Goal: Check status: Check status

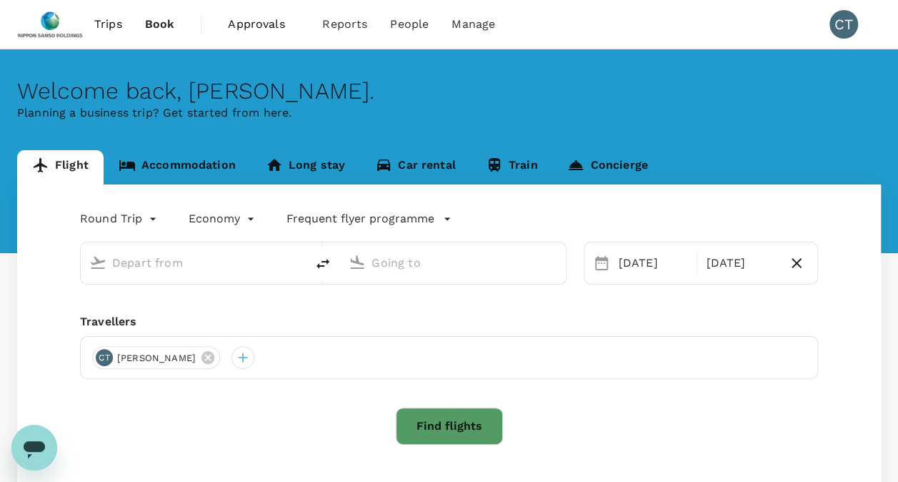
type input "Singapore Changi (SIN)"
type input "Tokyo Intl (HND)"
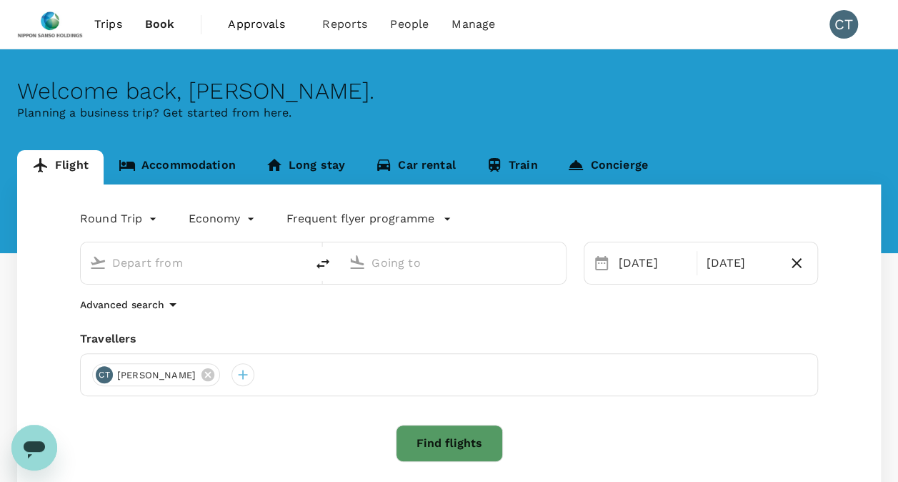
type input "Singapore Changi (SIN)"
type input "Tokyo Intl (HND)"
click at [110, 24] on span "Trips" at bounding box center [108, 24] width 28 height 17
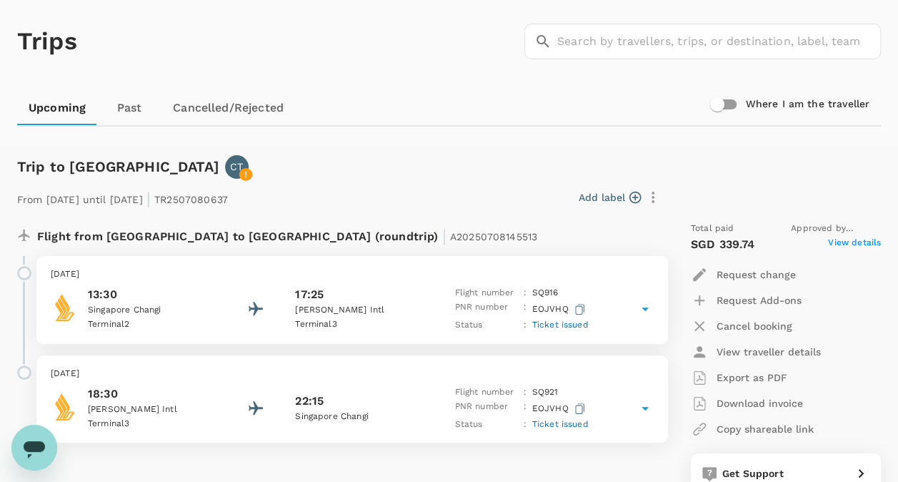
scroll to position [86, 0]
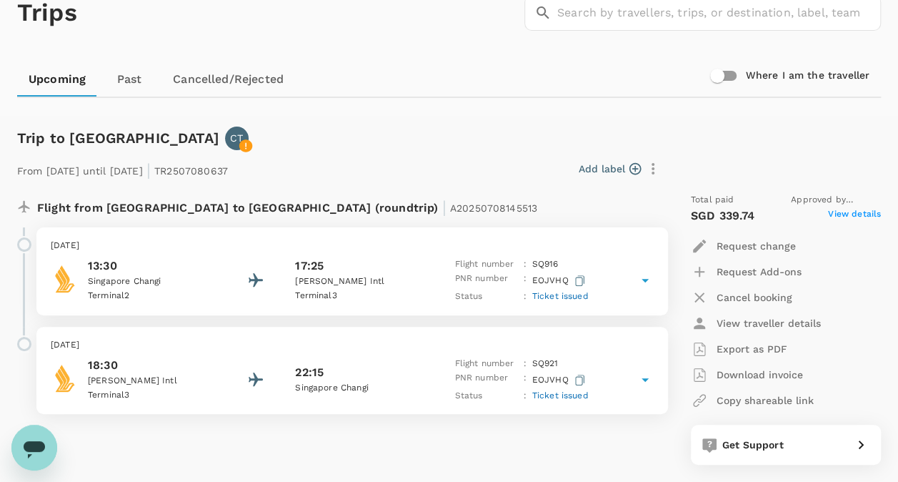
click at [647, 276] on icon at bounding box center [645, 279] width 17 height 17
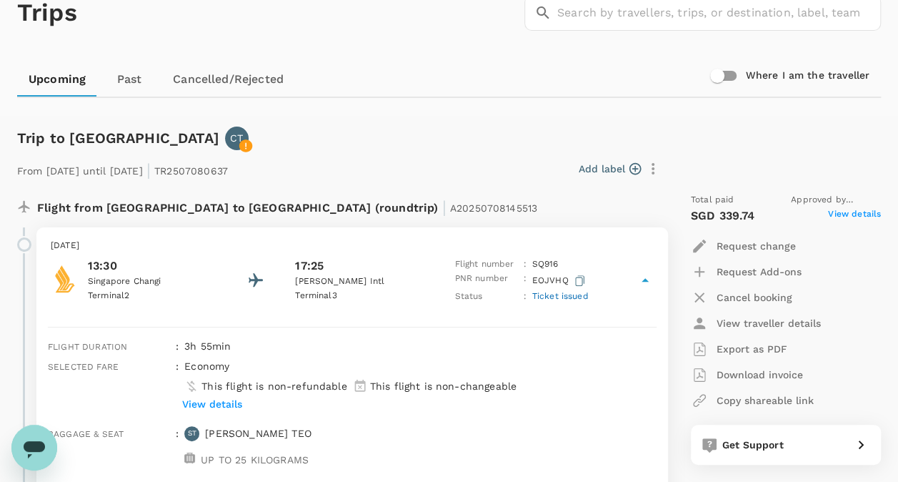
click at [559, 299] on span "Ticket issued" at bounding box center [560, 296] width 56 height 10
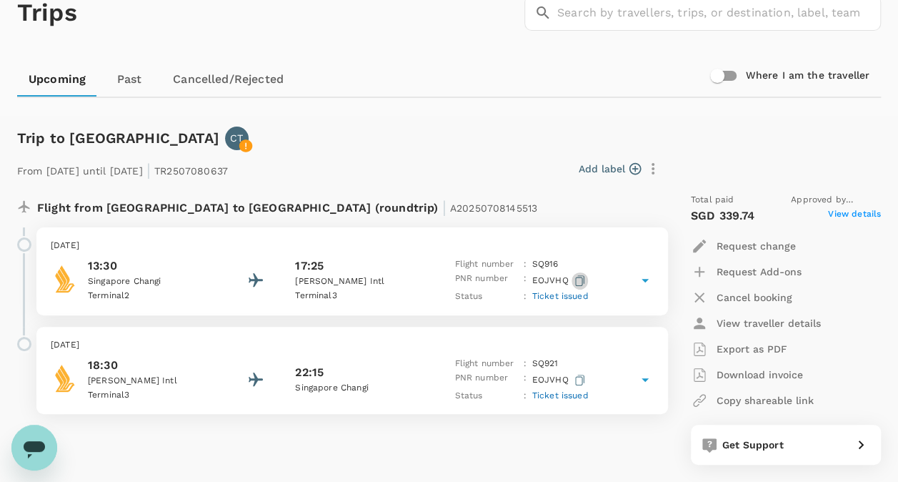
click at [582, 277] on icon "button" at bounding box center [579, 280] width 9 height 11
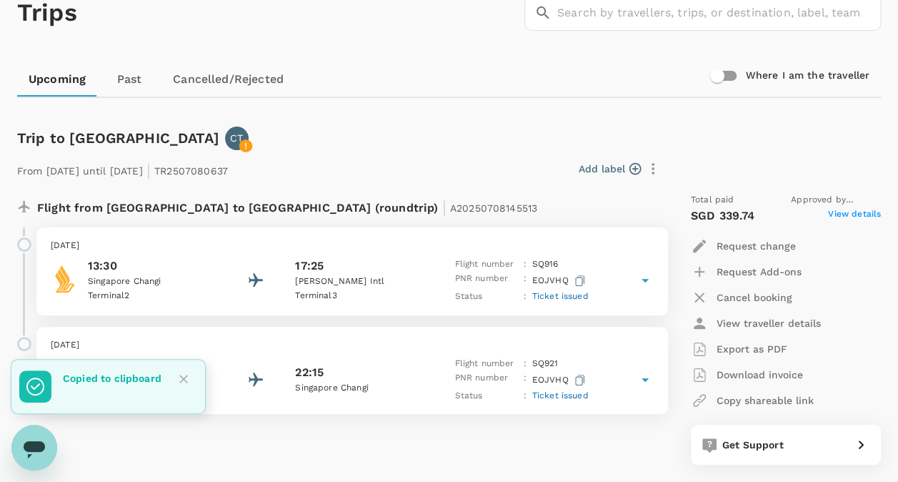
click at [645, 280] on icon at bounding box center [645, 281] width 7 height 4
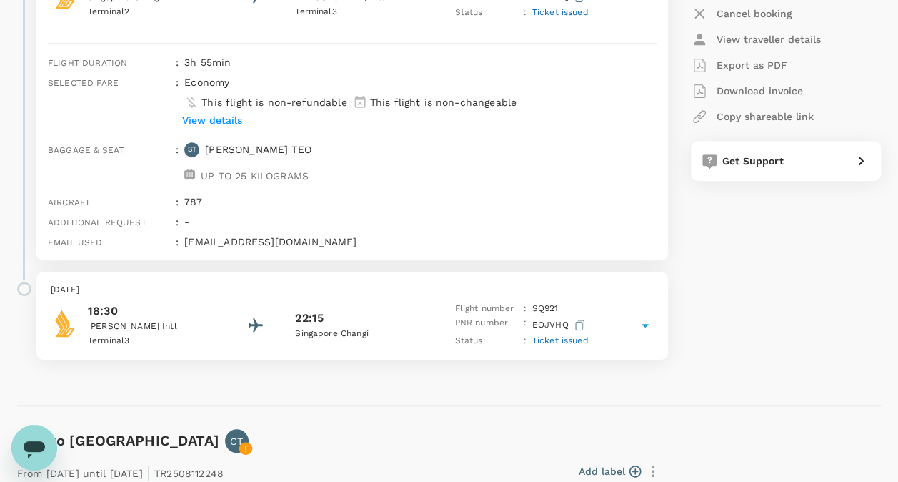
scroll to position [400, 0]
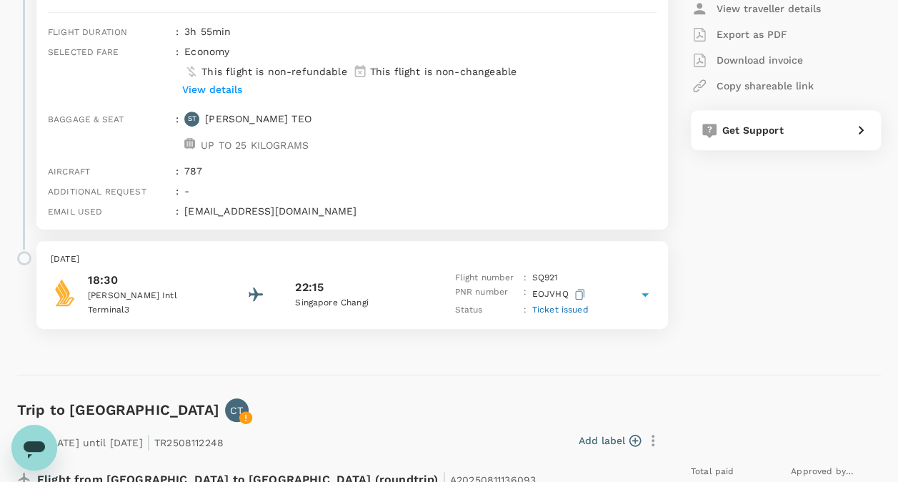
click at [779, 364] on div "Trip to [GEOGRAPHIC_DATA] [GEOGRAPHIC_DATA] From [DATE] until [DATE] | TR250708…" at bounding box center [443, 82] width 875 height 586
